Goal: Find specific page/section: Find specific page/section

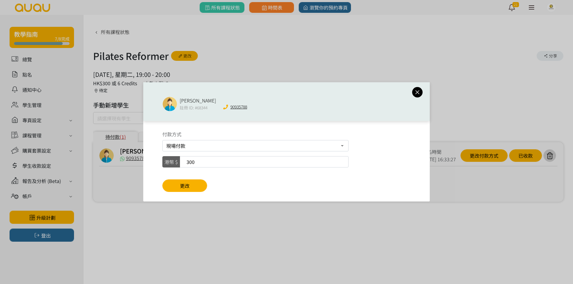
click at [223, 143] on select "現場付款 轉數快FPS及銀行轉帳 PayMe" at bounding box center [255, 145] width 186 height 11
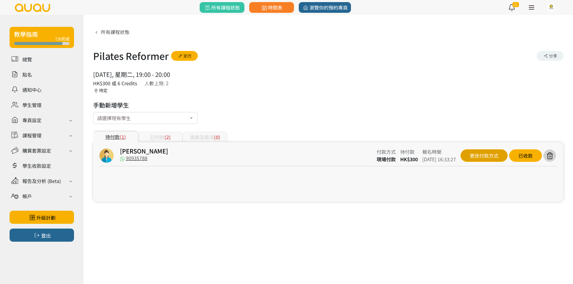
click at [485, 162] on div "更改付款方式" at bounding box center [484, 156] width 47 height 13
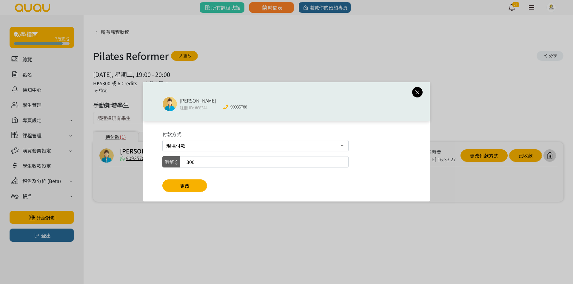
click at [307, 154] on div "付款方式 現場付款 轉數快FPS及銀行轉帳 PayMe 港幣 $ 300 更改" at bounding box center [286, 161] width 287 height 81
click at [306, 151] on select "現場付款 轉數快FPS及銀行轉帳 PayMe" at bounding box center [255, 145] width 186 height 11
drag, startPoint x: 304, startPoint y: 149, endPoint x: 337, endPoint y: 138, distance: 34.9
click at [304, 149] on select "現場付款 轉數快FPS及銀行轉帳 PayMe" at bounding box center [255, 145] width 186 height 11
drag, startPoint x: 419, startPoint y: 95, endPoint x: 378, endPoint y: 113, distance: 44.4
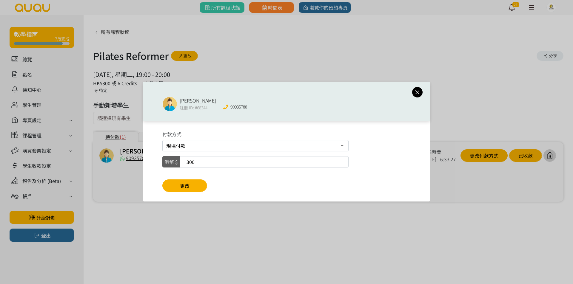
click at [418, 95] on icon at bounding box center [417, 92] width 10 height 7
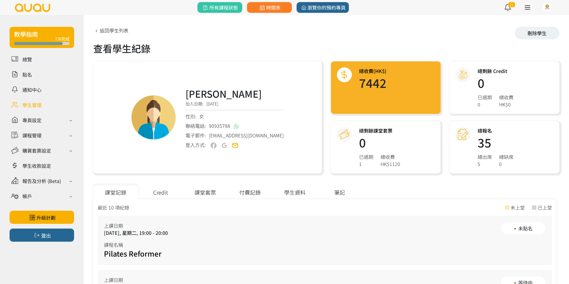
drag, startPoint x: 281, startPoint y: 149, endPoint x: 243, endPoint y: 66, distance: 91.1
click at [245, 63] on div "Rosalina Hong 加入日期: 2024/07/02 性別: 女 聯絡電話: 90935788 電子郵件: rosalinahong@yahoo.co…" at bounding box center [207, 117] width 229 height 112
click at [242, 86] on div "Rosalina Hong 加入日期: 2024/07/02 性別: 女 聯絡電話: 90935788 電子郵件: rosalinahong@yahoo.co…" at bounding box center [207, 117] width 229 height 112
click at [193, 89] on h3 "[PERSON_NAME]" at bounding box center [234, 94] width 98 height 14
click at [194, 90] on h3 "[PERSON_NAME]" at bounding box center [234, 94] width 98 height 14
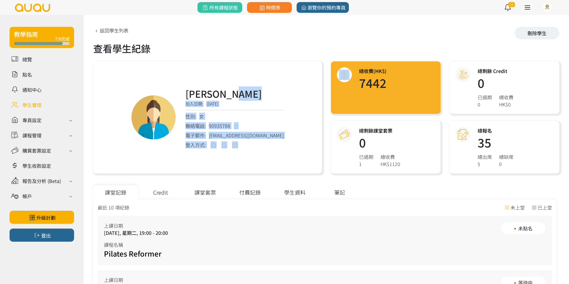
drag, startPoint x: 194, startPoint y: 90, endPoint x: 324, endPoint y: 142, distance: 140.3
click at [324, 142] on div "Rosalina Hong 加入日期: 2024/07/02 性別: 女 聯絡電話: 90935788 電子郵件: rosalinahong@yahoo.co…" at bounding box center [208, 117] width 238 height 112
drag, startPoint x: 281, startPoint y: 130, endPoint x: 399, endPoint y: 21, distance: 159.9
click at [282, 129] on div "Rosalina Hong 加入日期: 2024/07/02 性別: 女 聯絡電話: 90935788 電子郵件: rosalinahong@yahoo.co…" at bounding box center [207, 117] width 229 height 112
